Goal: Task Accomplishment & Management: Manage account settings

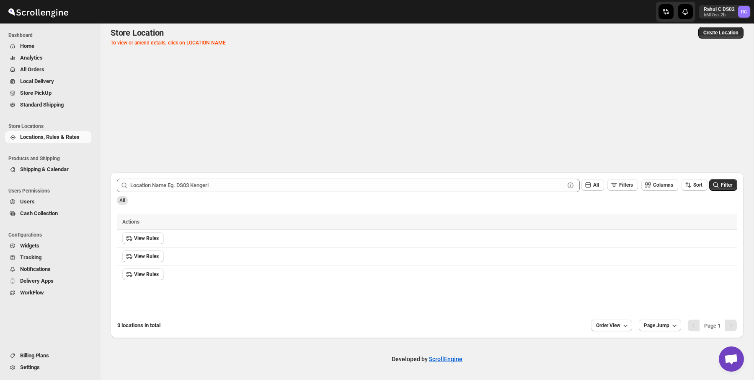
scroll to position [7, 0]
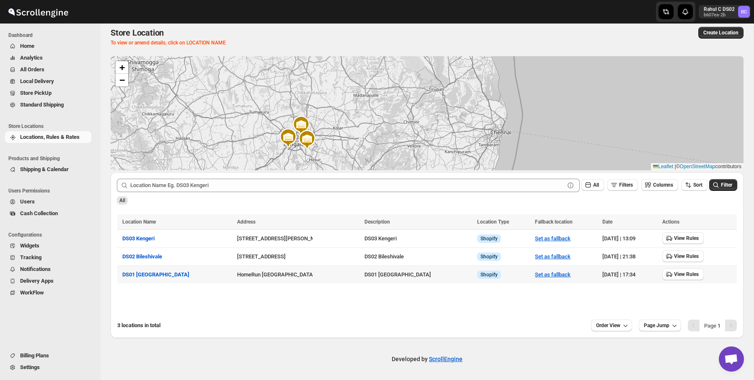
drag, startPoint x: 119, startPoint y: 231, endPoint x: 293, endPoint y: 280, distance: 180.6
click at [293, 280] on tbody "DS03 Kengeri 12/1A, [PERSON_NAME][GEOGRAPHIC_DATA] DS03 Kengeri Info Shopify Se…" at bounding box center [427, 256] width 620 height 54
click at [237, 236] on button "[STREET_ADDRESS][PERSON_NAME]" at bounding box center [282, 238] width 90 height 6
click at [246, 219] on div "Address" at bounding box center [298, 222] width 122 height 8
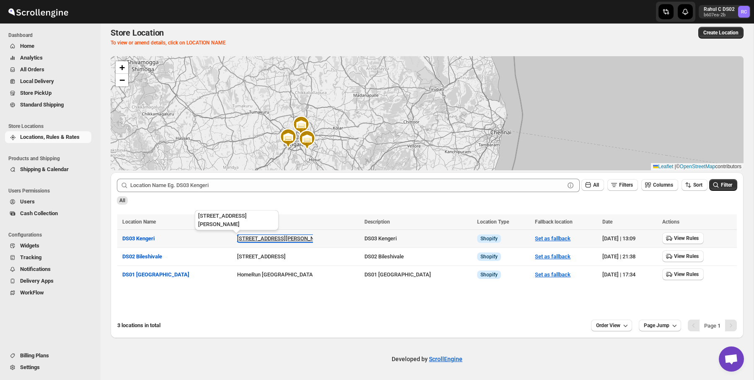
click at [244, 235] on button "[STREET_ADDRESS][PERSON_NAME]" at bounding box center [282, 238] width 90 height 6
click at [230, 220] on table "Location Name Address Description Location Type Fallback location Date Actions …" at bounding box center [427, 248] width 620 height 69
click at [237, 220] on div "Address" at bounding box center [298, 222] width 122 height 8
click at [237, 238] on button "[STREET_ADDRESS][PERSON_NAME]" at bounding box center [282, 238] width 90 height 6
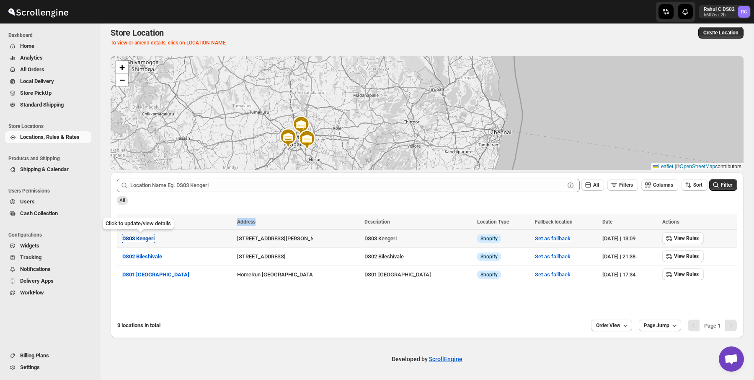
click at [153, 234] on button "DS03 Kengeri" at bounding box center [138, 238] width 32 height 8
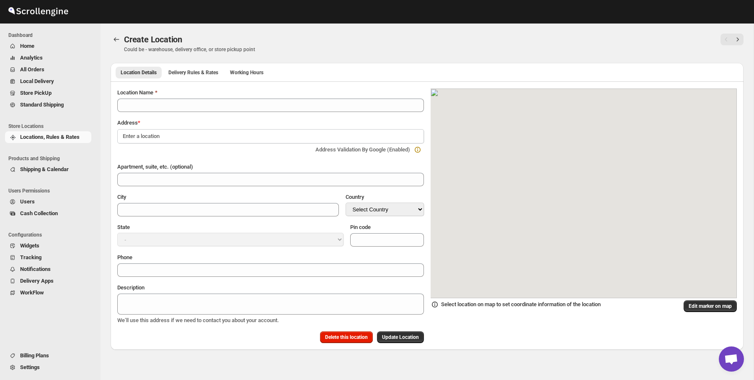
type input "DS03 Kengeri"
type input "Kodipalya, Kengeri"
type input "[GEOGRAPHIC_DATA]"
select select "IN"
type input "560060"
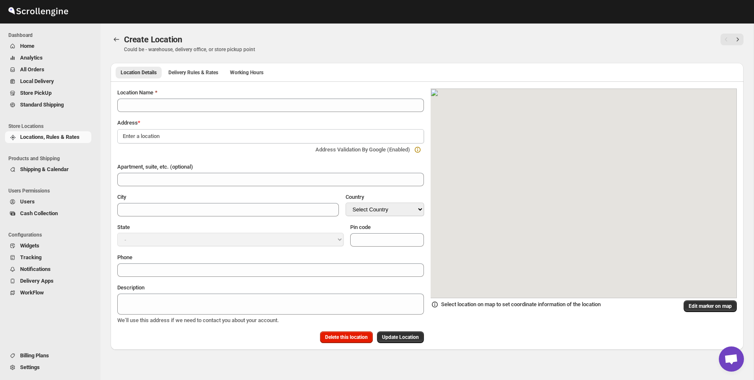
type input "[PHONE_NUMBER]"
type textarea "DS03 Kengeri"
select select "[GEOGRAPHIC_DATA]"
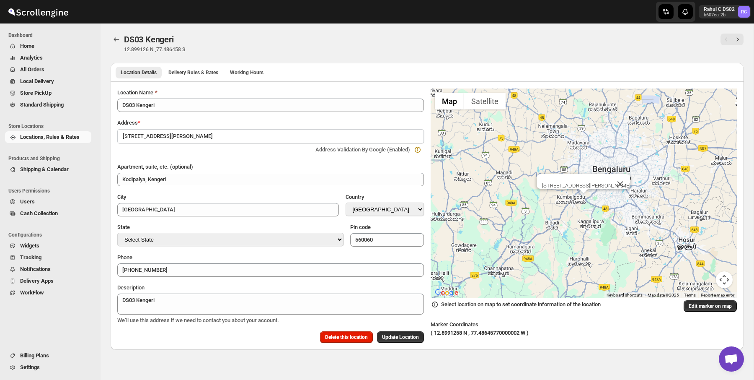
click at [111, 46] on div at bounding box center [117, 43] width 13 height 19
click at [114, 41] on icon "Back" at bounding box center [116, 39] width 8 height 8
